Goal: Information Seeking & Learning: Learn about a topic

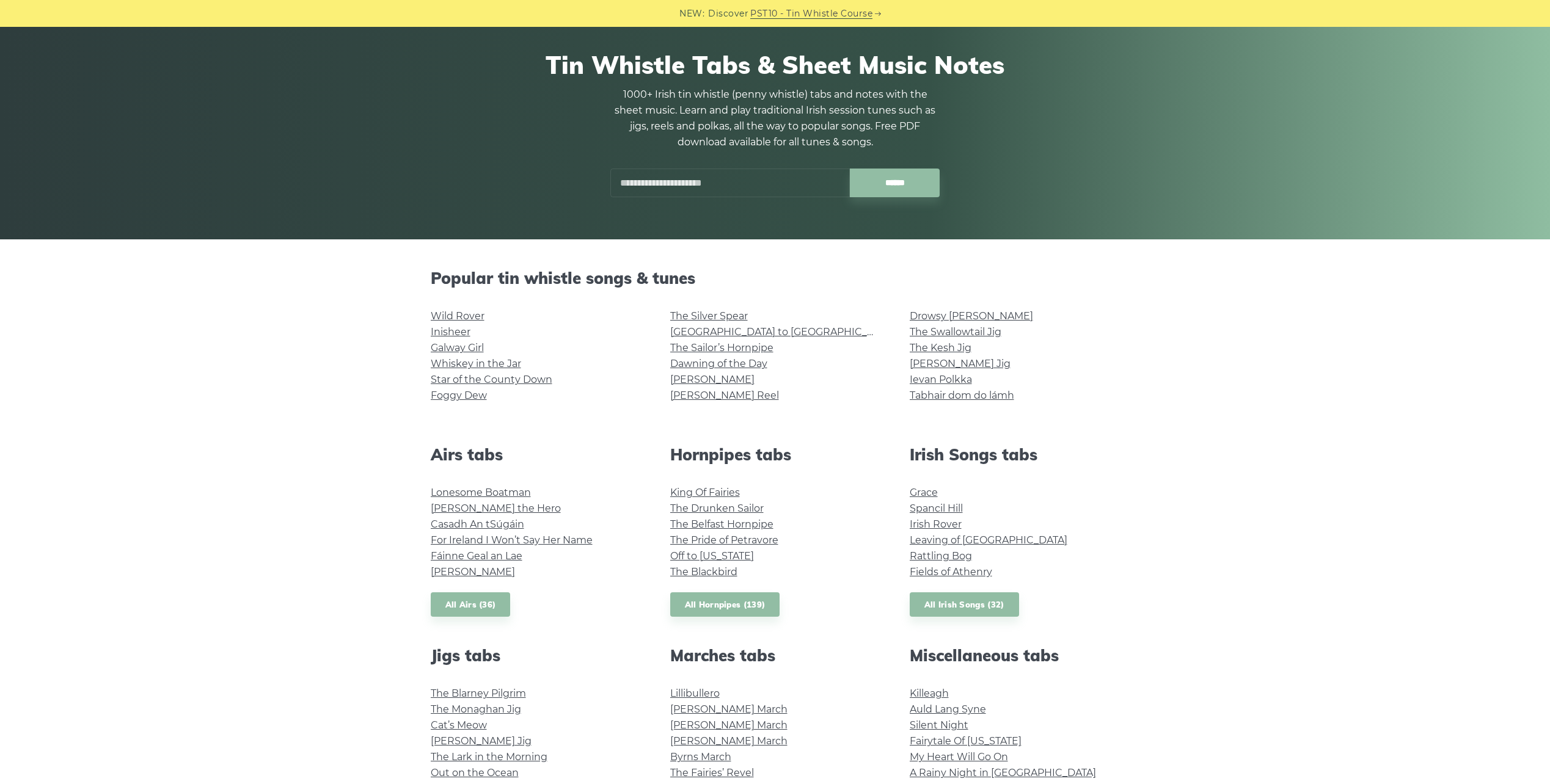
scroll to position [245, 0]
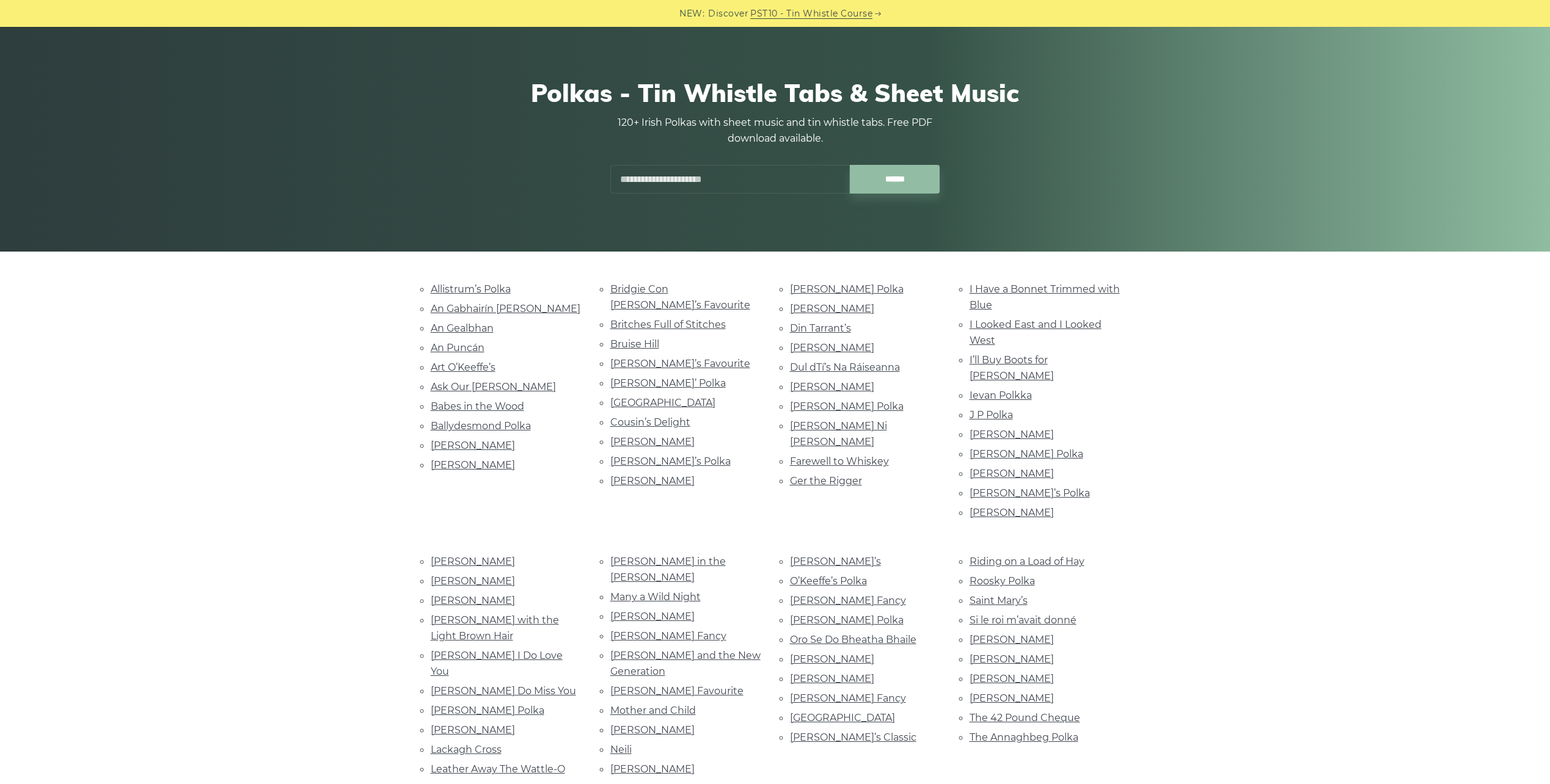
drag, startPoint x: 418, startPoint y: 170, endPoint x: 415, endPoint y: 192, distance: 22.2
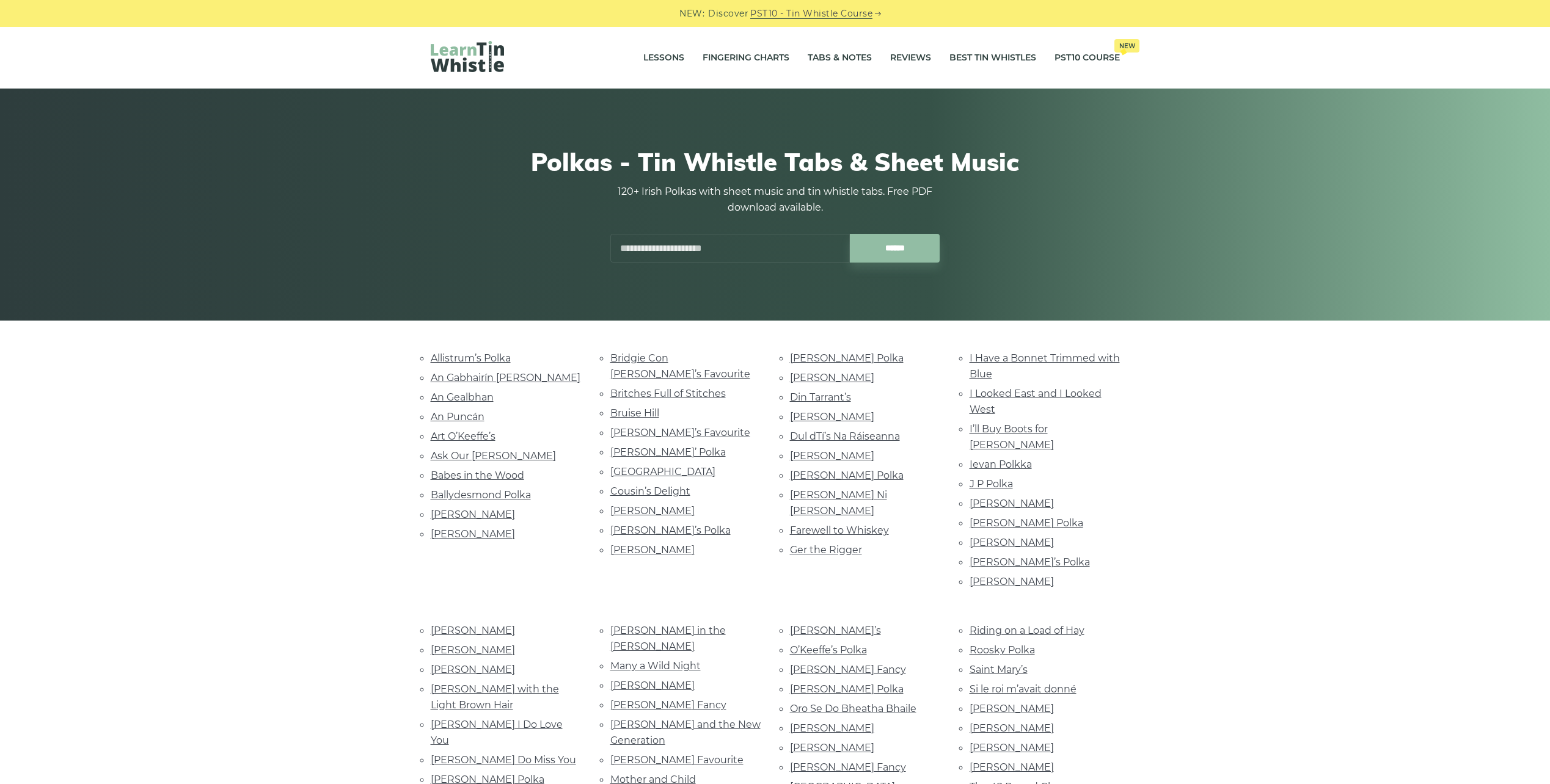
click at [477, 57] on img at bounding box center [466, 56] width 73 height 31
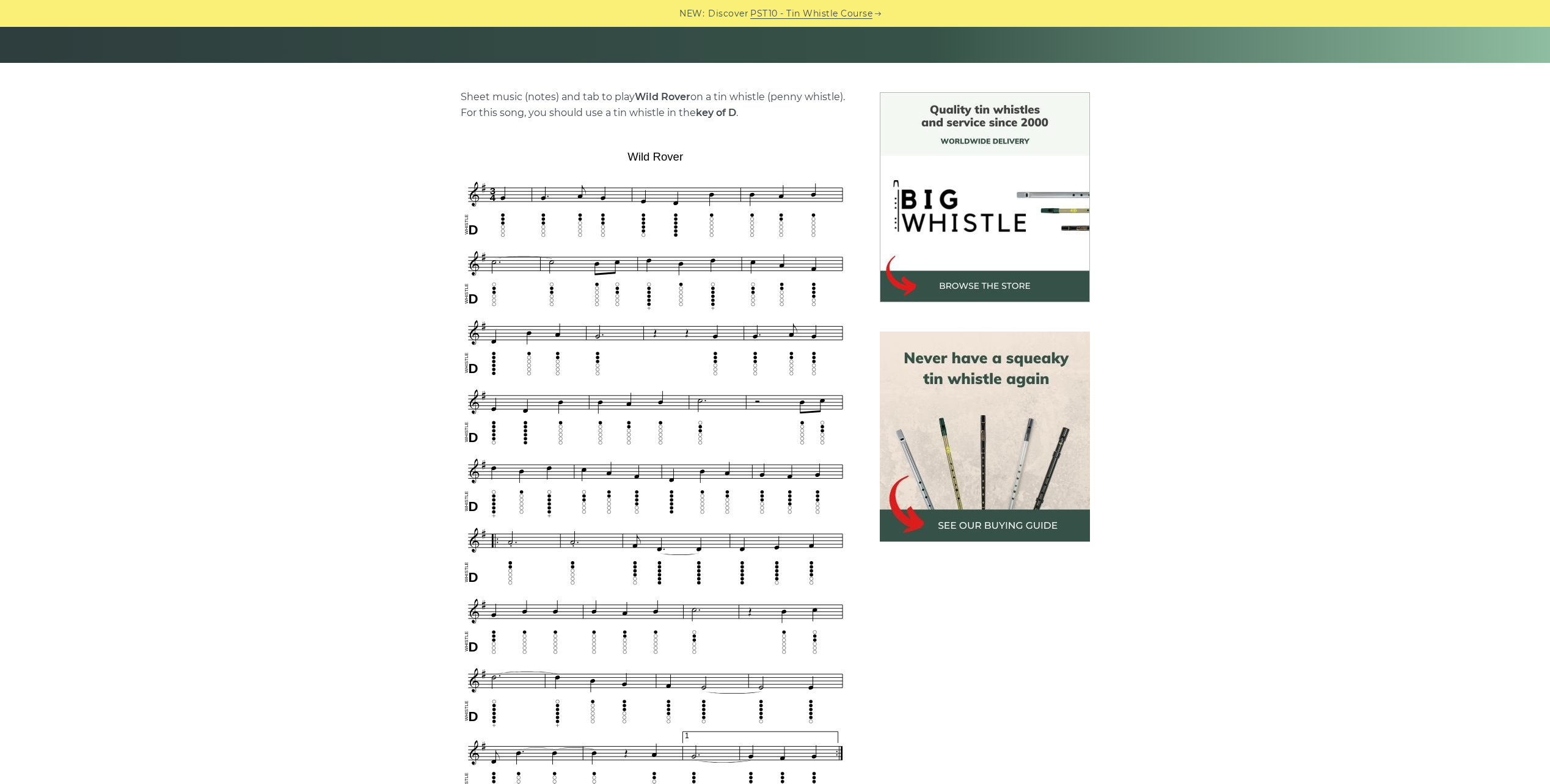
scroll to position [428, 0]
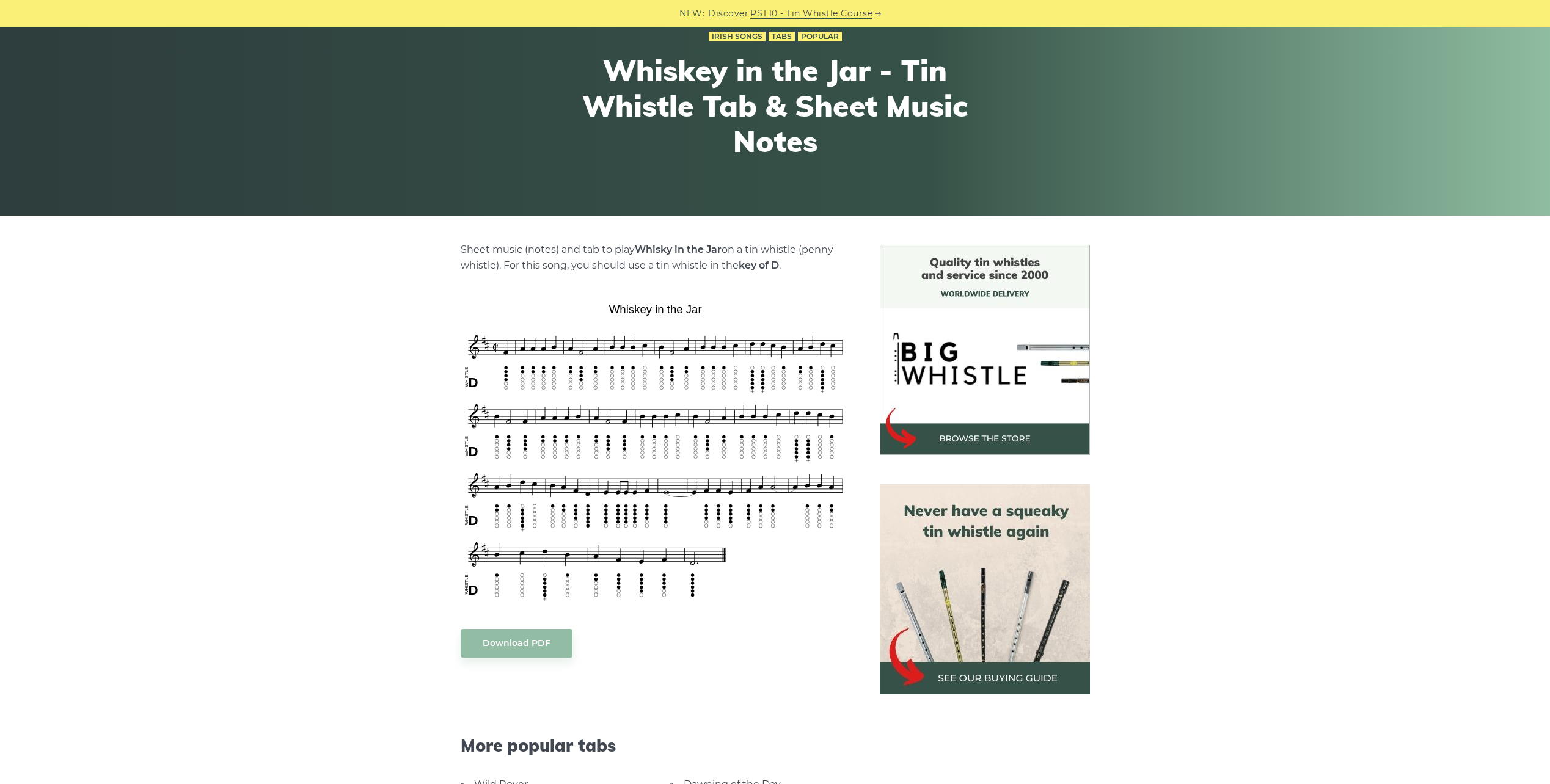
scroll to position [122, 0]
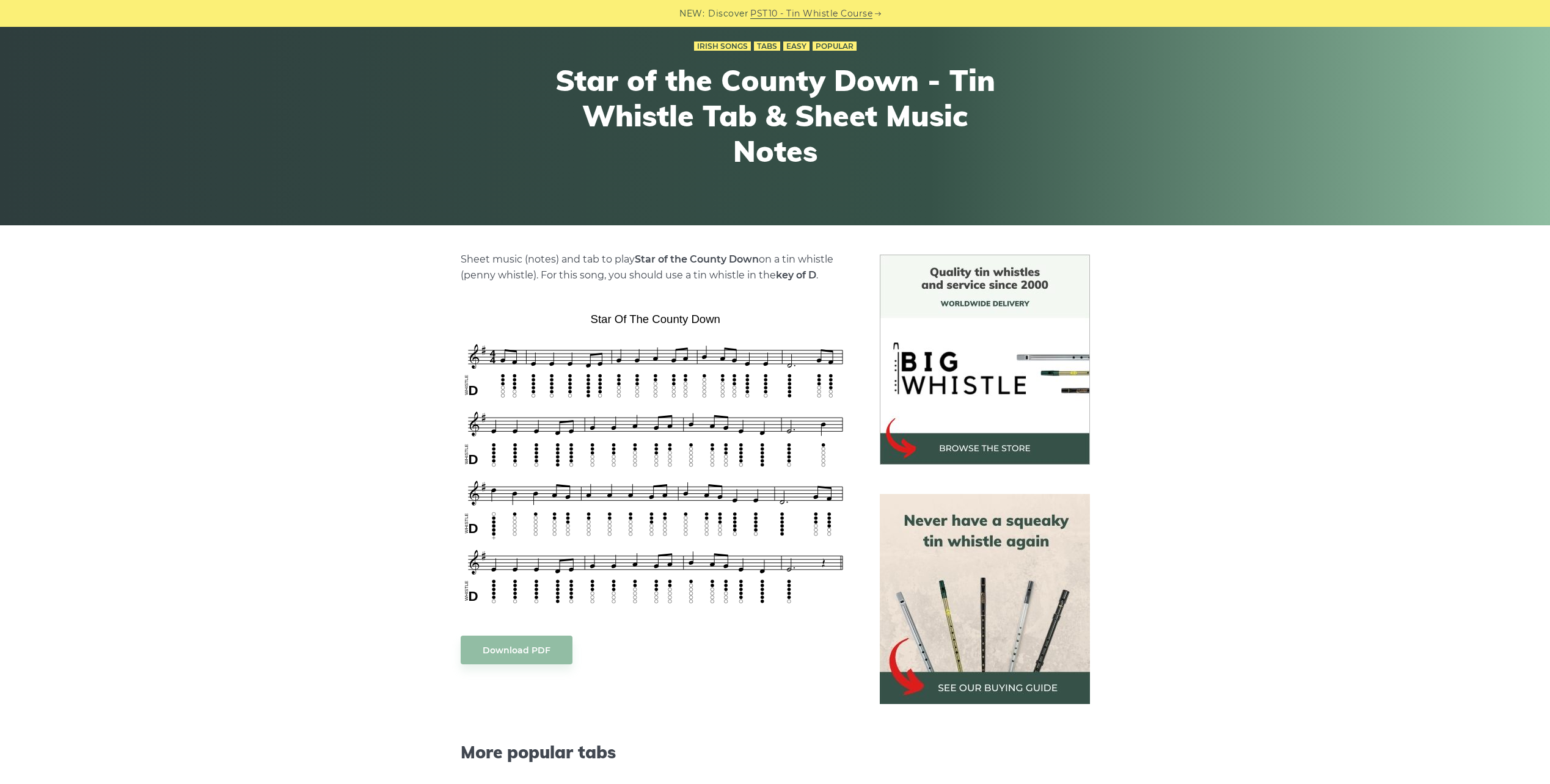
scroll to position [122, 0]
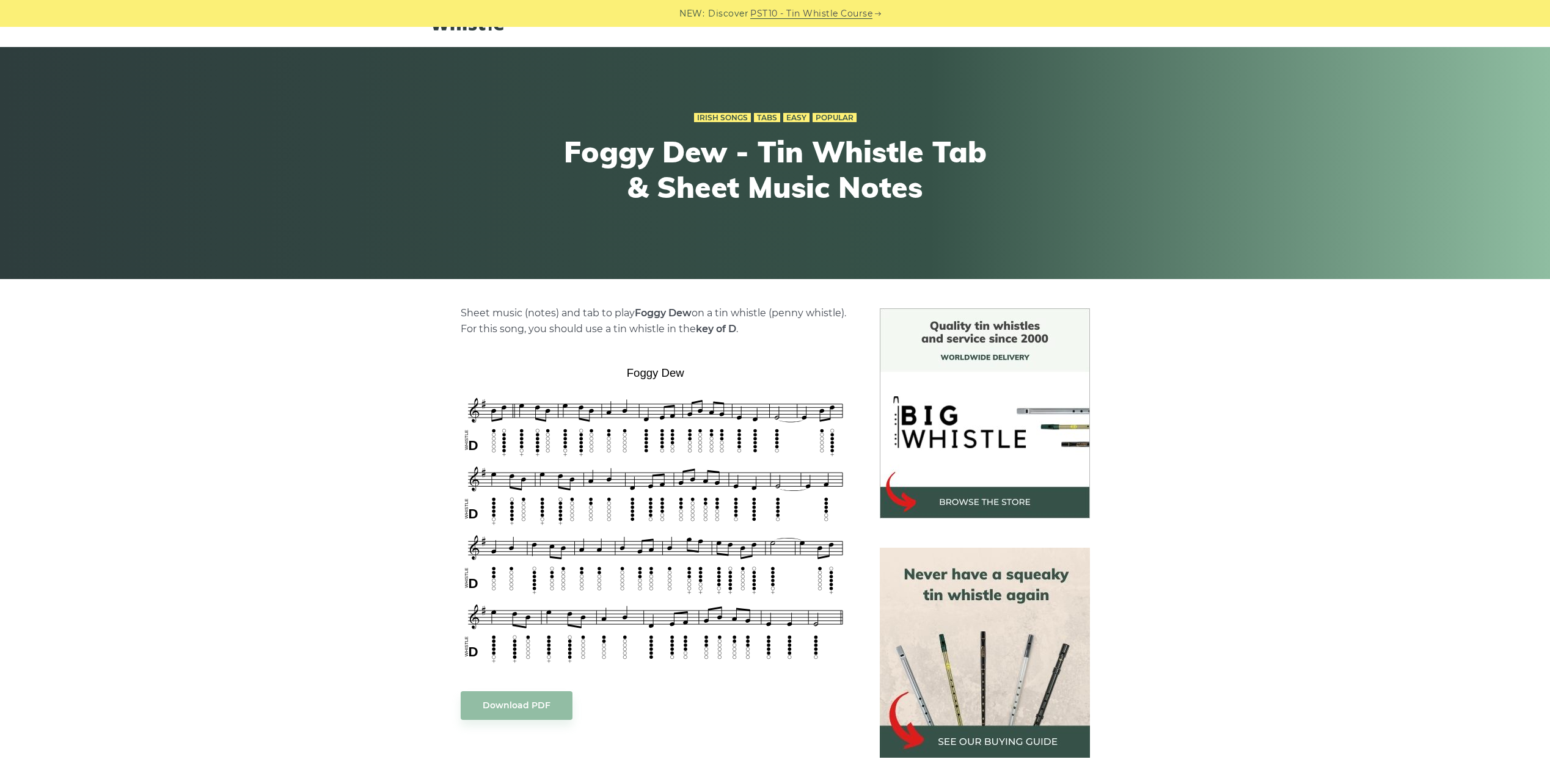
scroll to position [183, 0]
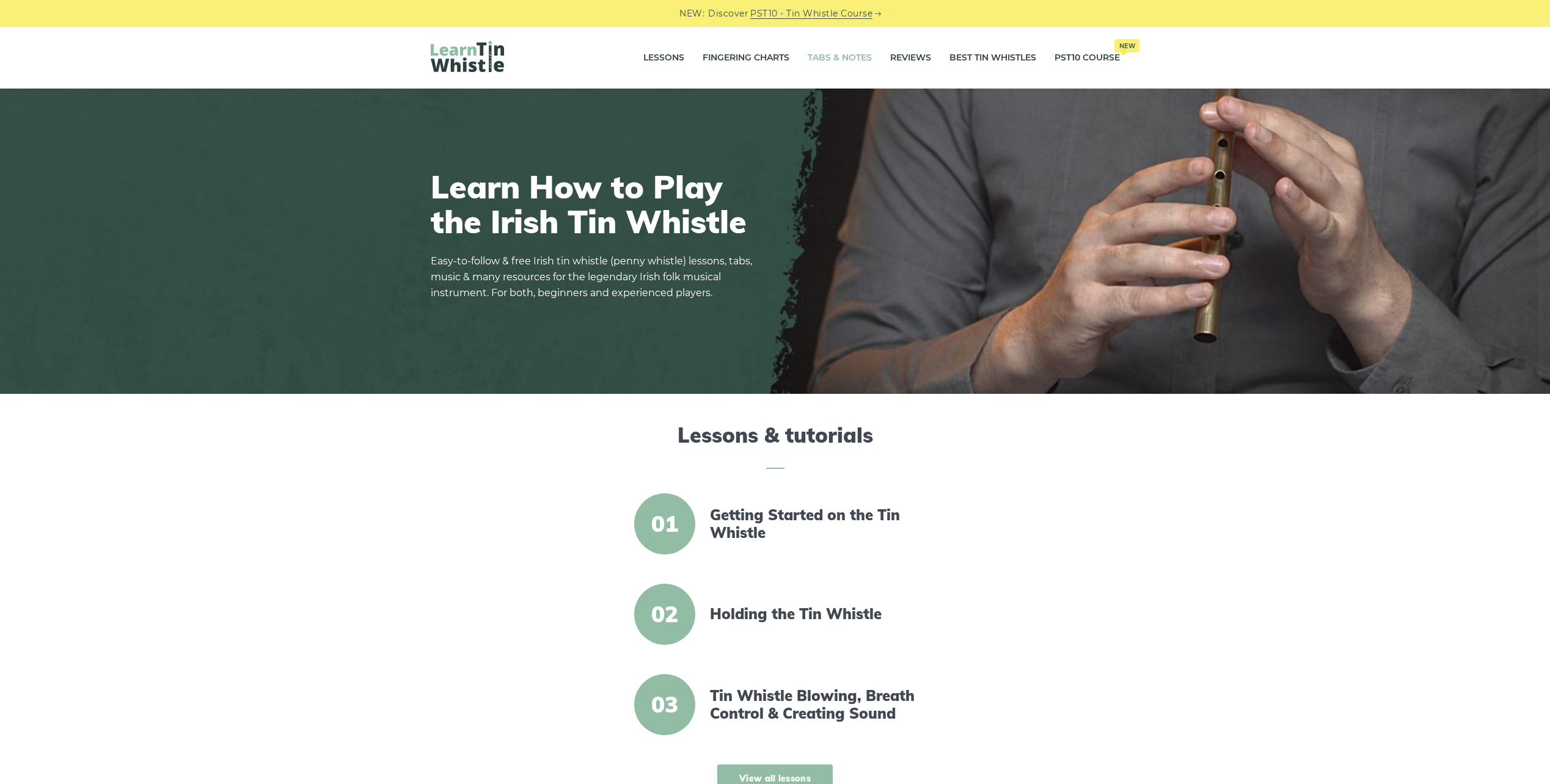
click at [842, 54] on link "Tabs & Notes" at bounding box center [840, 58] width 64 height 31
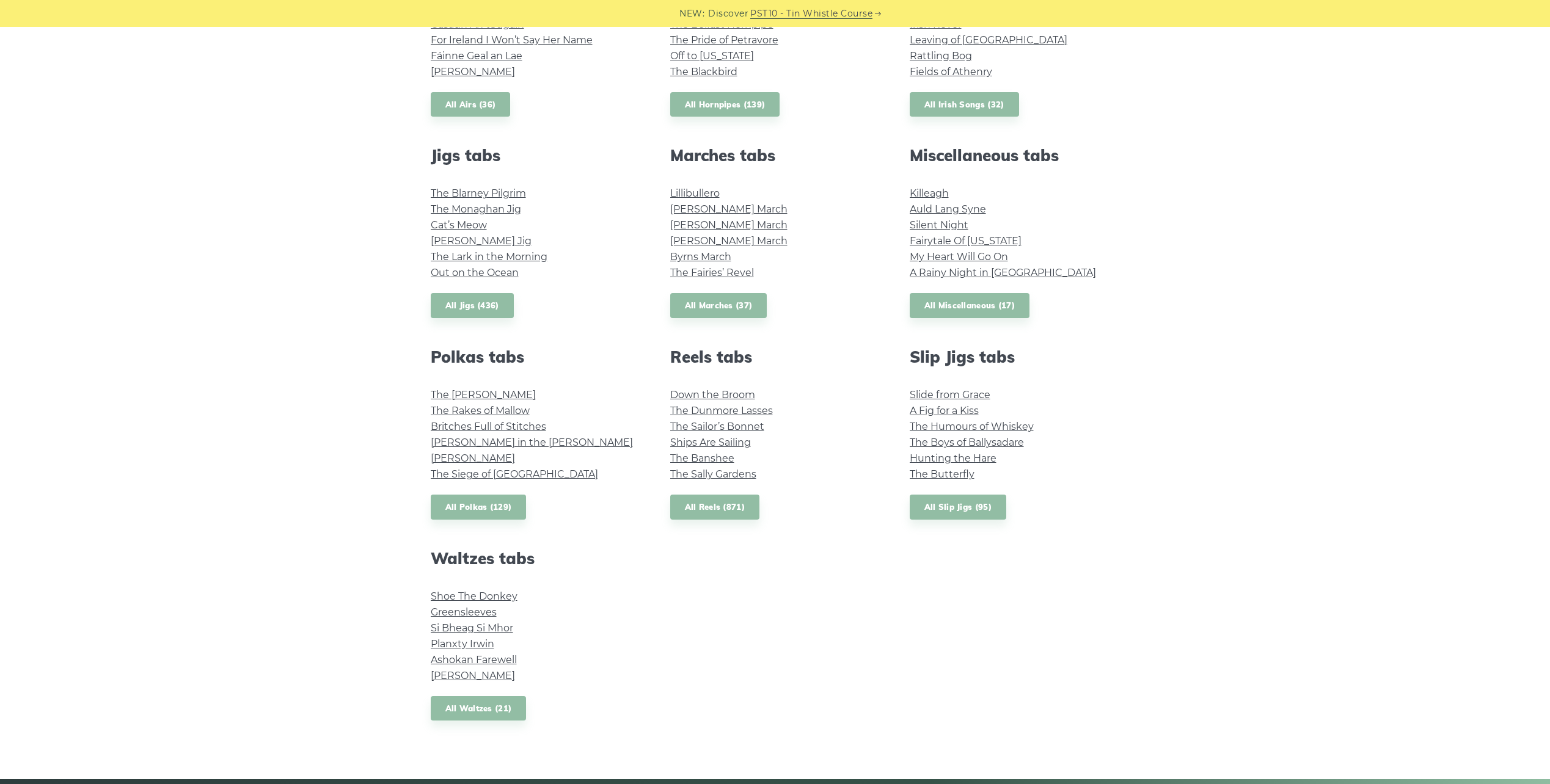
drag, startPoint x: 871, startPoint y: 269, endPoint x: 849, endPoint y: 267, distance: 22.1
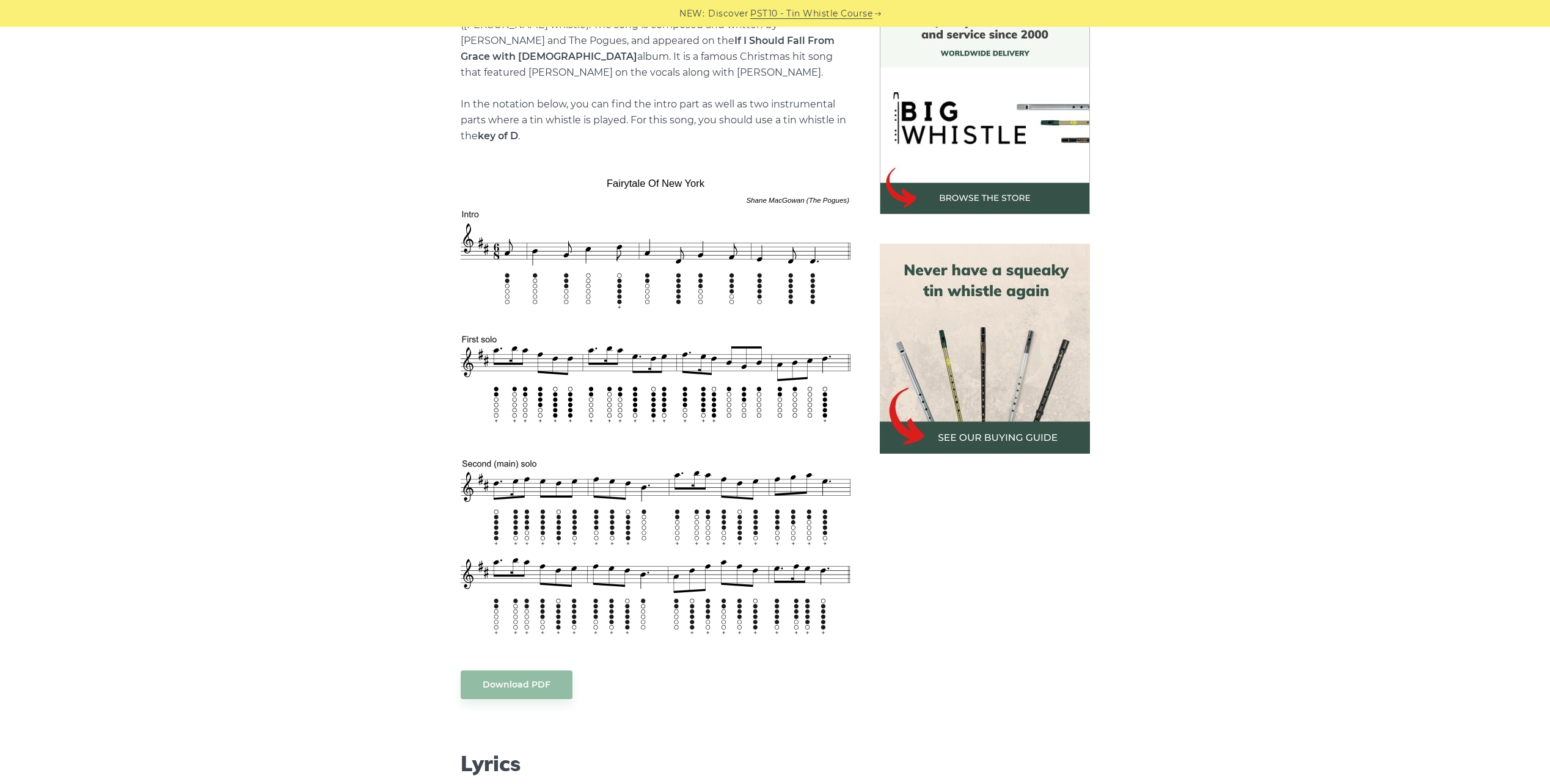
scroll to position [366, 0]
